Goal: Task Accomplishment & Management: Use online tool/utility

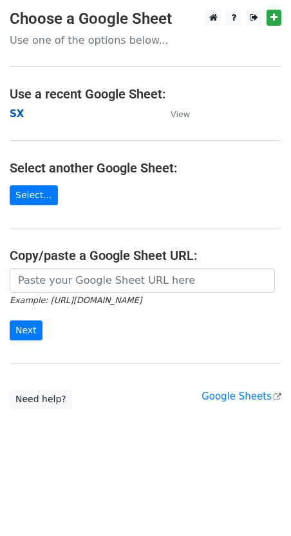
click at [17, 115] on strong "SX" at bounding box center [17, 114] width 14 height 12
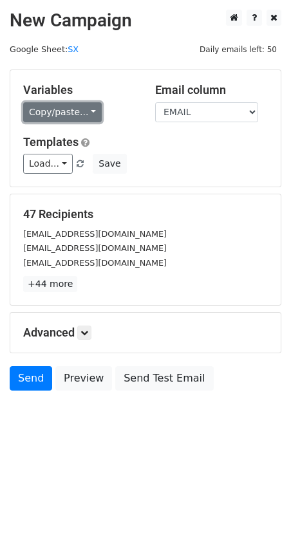
click at [86, 113] on link "Copy/paste..." at bounding box center [62, 112] width 79 height 20
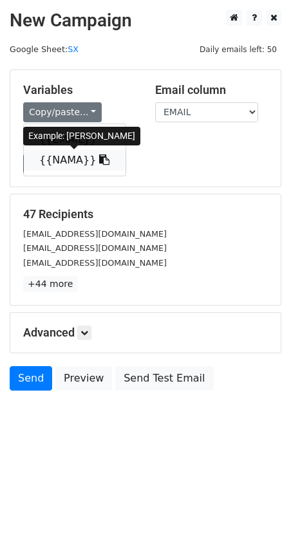
click at [99, 158] on icon at bounding box center [104, 160] width 10 height 10
